Goal: Communication & Community: Ask a question

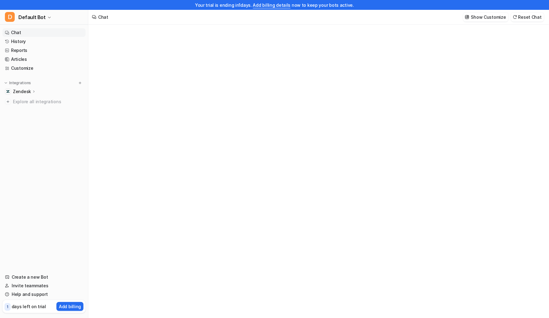
type textarea "**********"
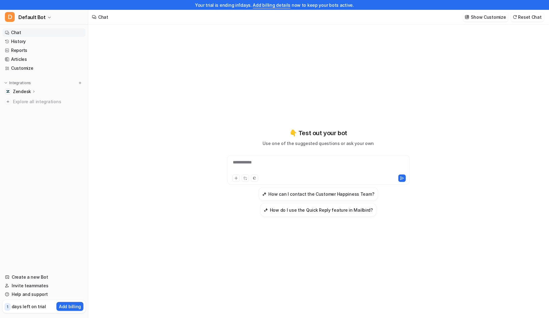
click at [0, 158] on nav "Chat History Reports Articles Customize Integrations Zendesk Overview Sources A…" at bounding box center [44, 147] width 88 height 242
